Goal: Navigation & Orientation: Find specific page/section

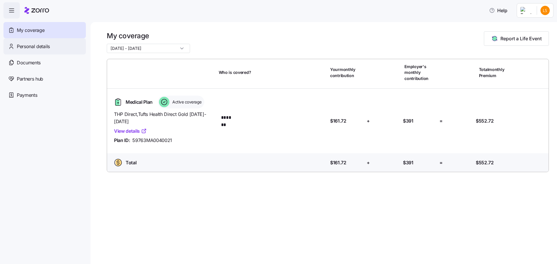
click at [33, 47] on span "Personal details" at bounding box center [33, 46] width 33 height 7
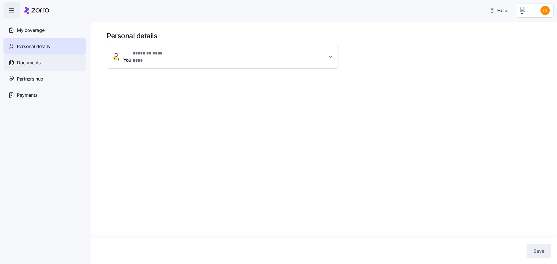
click at [30, 66] on span "Documents" at bounding box center [29, 62] width 24 height 7
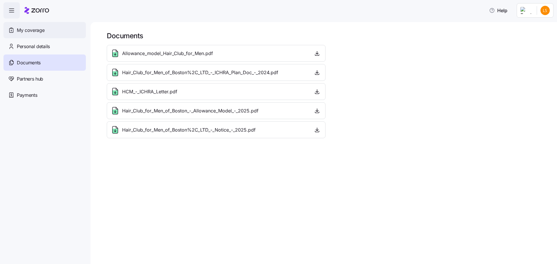
click at [25, 32] on span "My coverage" at bounding box center [31, 30] width 28 height 7
